Goal: Entertainment & Leisure: Consume media (video, audio)

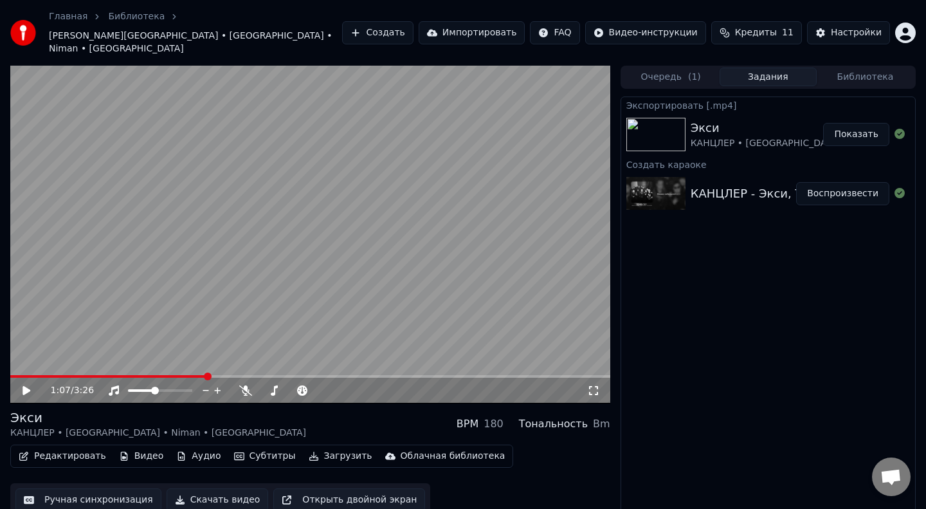
click at [838, 183] on button "Воспроизвести" at bounding box center [842, 193] width 93 height 23
click at [174, 389] on span at bounding box center [160, 390] width 64 height 3
click at [19, 375] on span at bounding box center [14, 376] width 9 height 3
click at [30, 385] on icon at bounding box center [36, 390] width 30 height 10
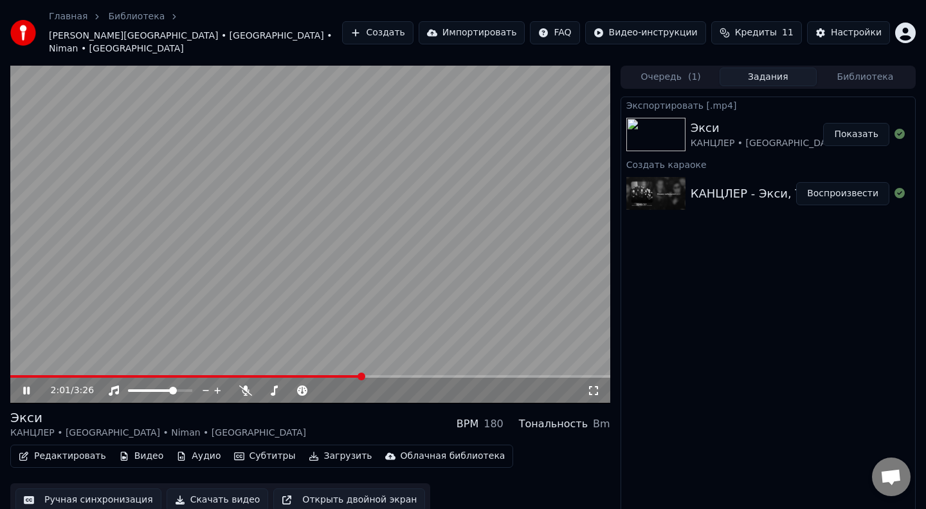
click at [30, 385] on icon at bounding box center [36, 390] width 30 height 10
click at [17, 375] on span at bounding box center [186, 376] width 352 height 3
click at [14, 375] on span at bounding box center [13, 376] width 6 height 3
click at [358, 188] on video at bounding box center [310, 235] width 600 height 338
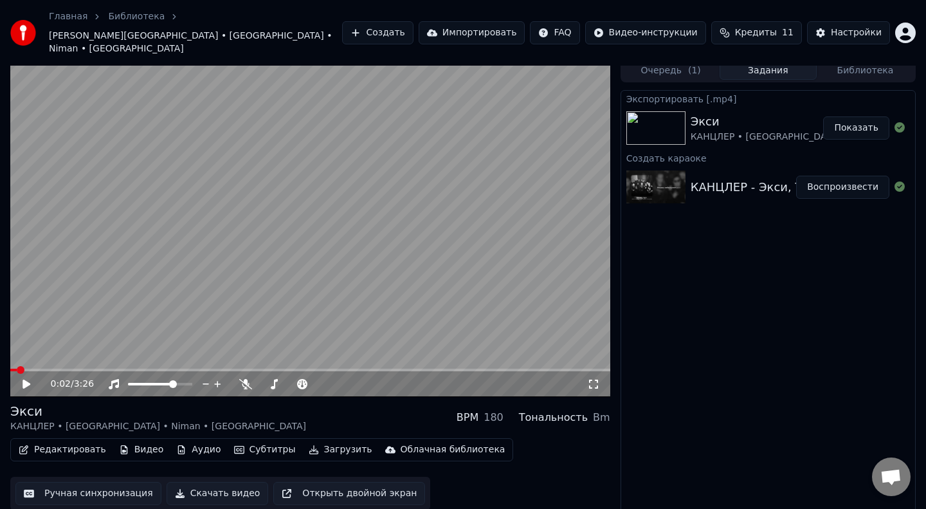
scroll to position [7, 0]
click at [19, 365] on span at bounding box center [23, 369] width 8 height 8
click at [13, 365] on span at bounding box center [17, 369] width 8 height 8
click at [27, 379] on icon at bounding box center [27, 383] width 8 height 9
click at [598, 377] on div "0:01 / 3:26" at bounding box center [310, 383] width 590 height 13
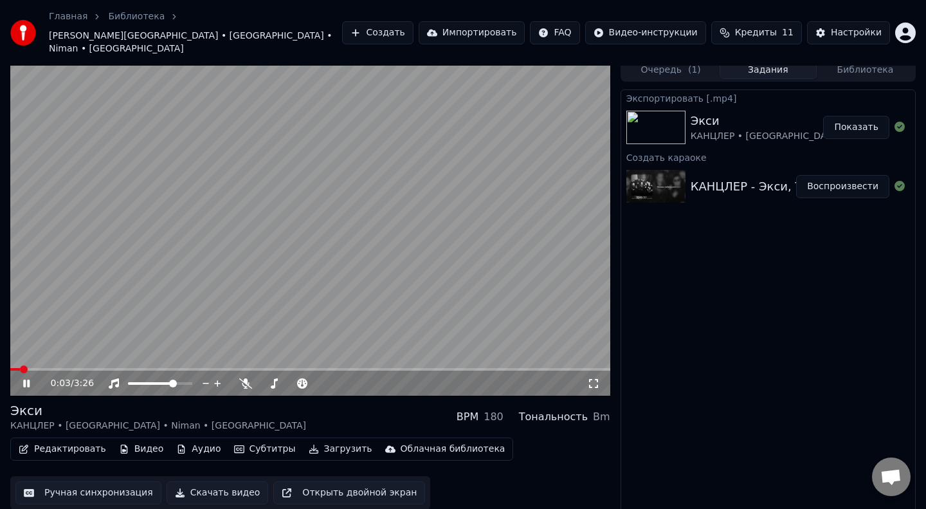
click at [595, 378] on icon at bounding box center [593, 383] width 13 height 10
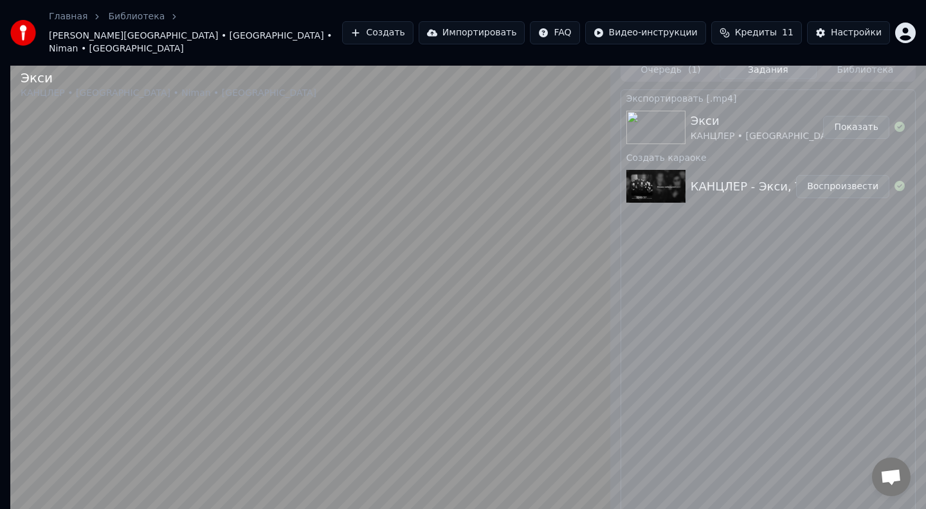
scroll to position [0, 0]
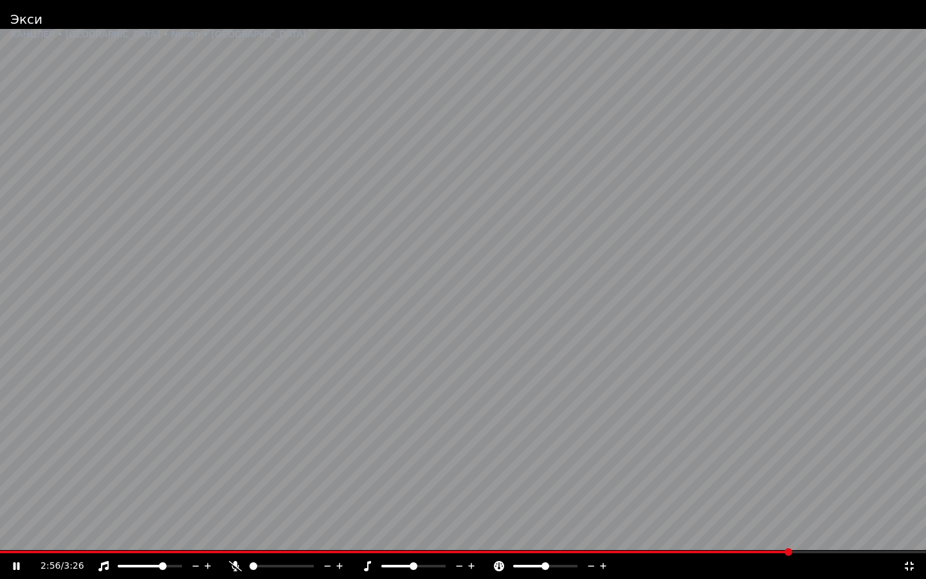
click at [714, 508] on span at bounding box center [395, 552] width 791 height 3
click at [689, 508] on span at bounding box center [358, 552] width 717 height 3
click at [677, 508] on span at bounding box center [338, 552] width 677 height 3
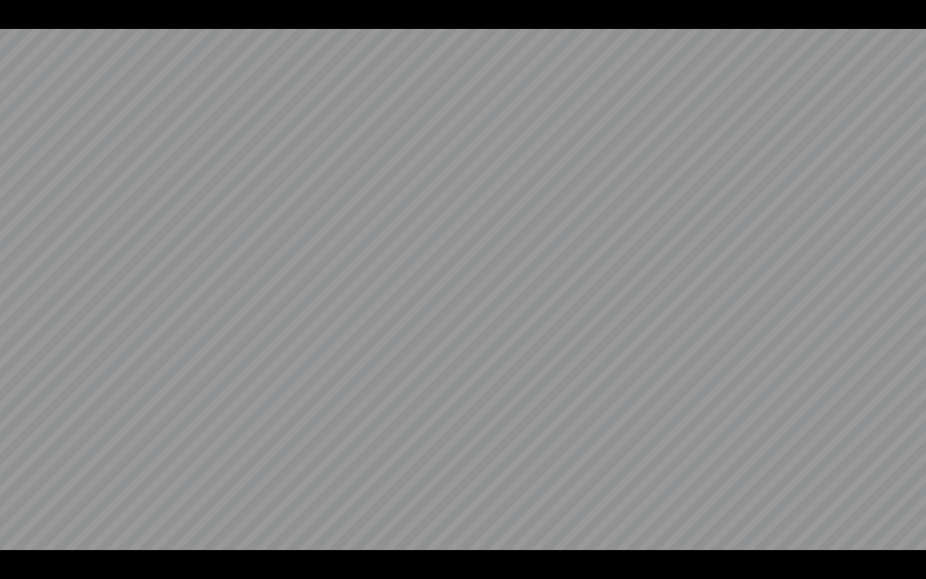
click at [679, 508] on video at bounding box center [463, 289] width 926 height 579
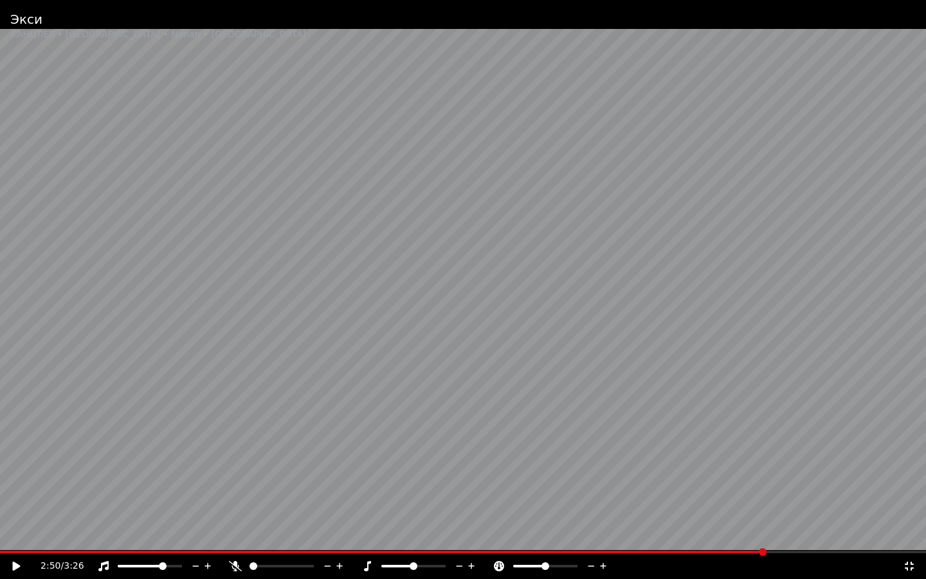
click at [702, 508] on span at bounding box center [382, 552] width 765 height 3
click at [713, 508] on video at bounding box center [463, 289] width 926 height 579
click at [641, 506] on video at bounding box center [463, 289] width 926 height 579
click at [913, 508] on icon at bounding box center [909, 566] width 13 height 10
